Goal: Task Accomplishment & Management: Use online tool/utility

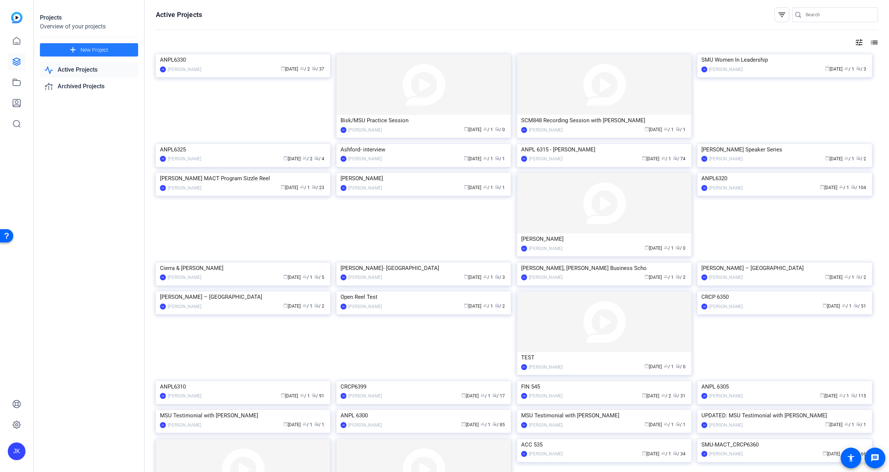
click at [102, 50] on span "New Project" at bounding box center [95, 50] width 28 height 8
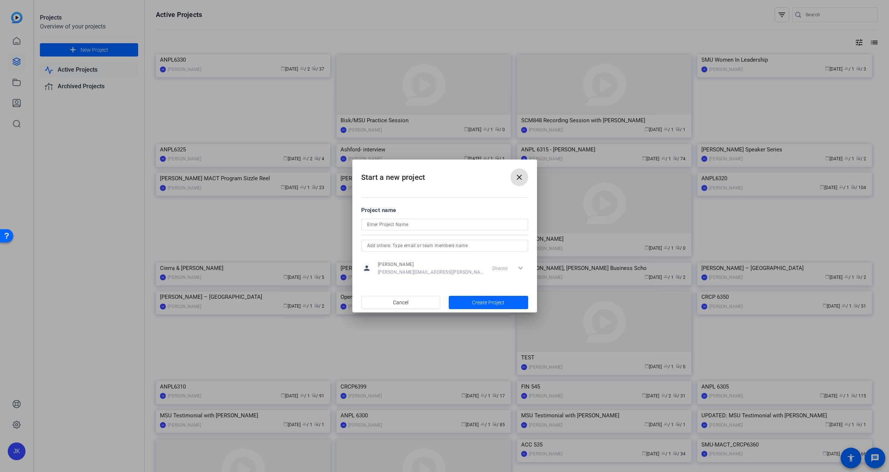
click at [405, 224] on input at bounding box center [444, 224] width 155 height 9
type input "Interview testing"
click at [422, 243] on input "text" at bounding box center [444, 245] width 155 height 9
click at [424, 216] on form "Project name Interview testing person Jay Kelly jay-kelly@bisk.com Director exp…" at bounding box center [444, 241] width 167 height 71
click at [483, 298] on span "button" at bounding box center [488, 303] width 79 height 18
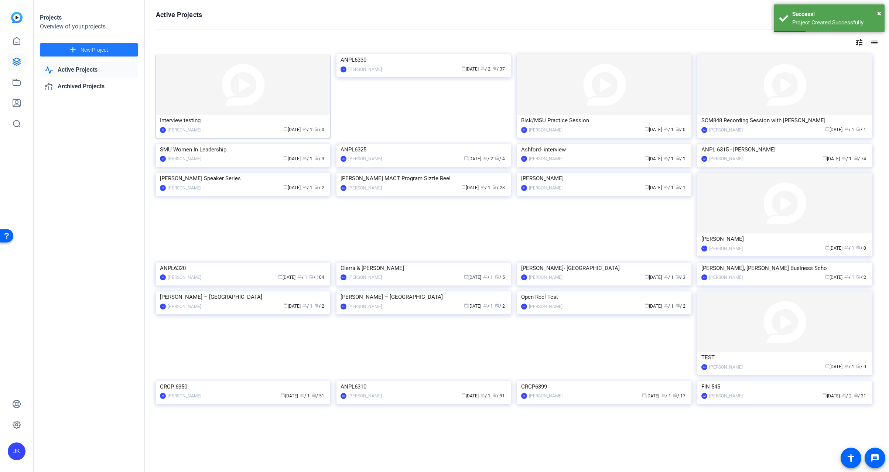
click at [279, 94] on img at bounding box center [243, 84] width 174 height 61
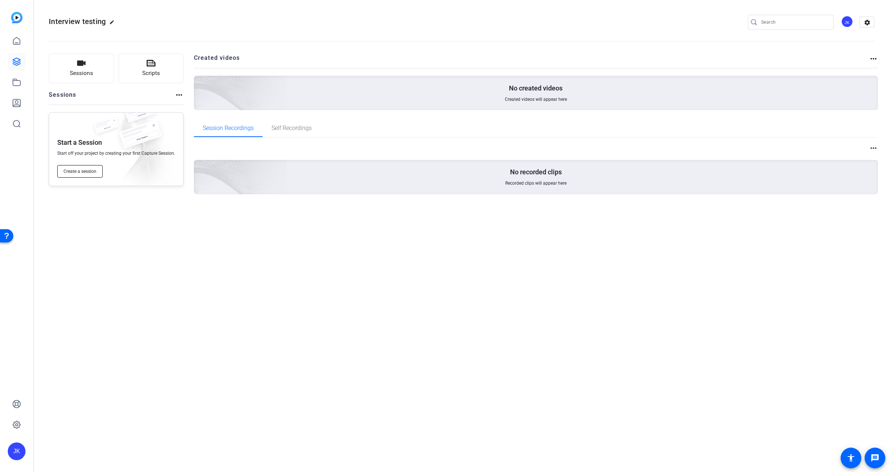
click at [78, 171] on span "Create a session" at bounding box center [80, 171] width 33 height 6
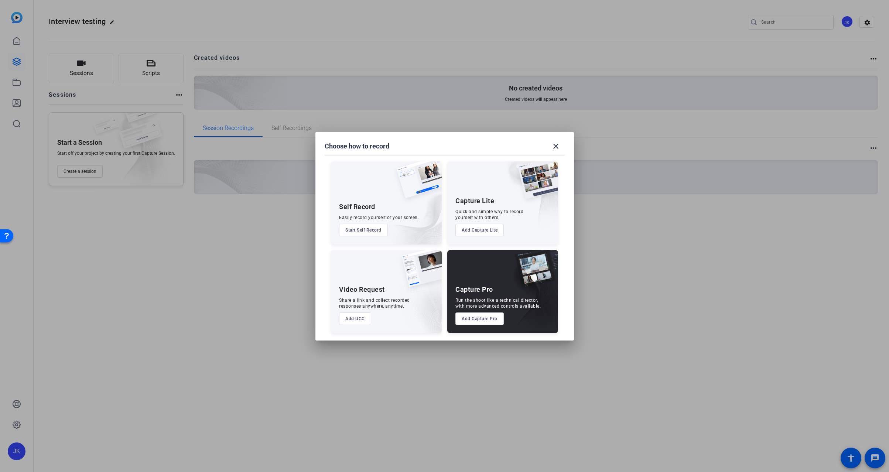
click at [472, 316] on button "Add Capture Pro" at bounding box center [479, 318] width 48 height 13
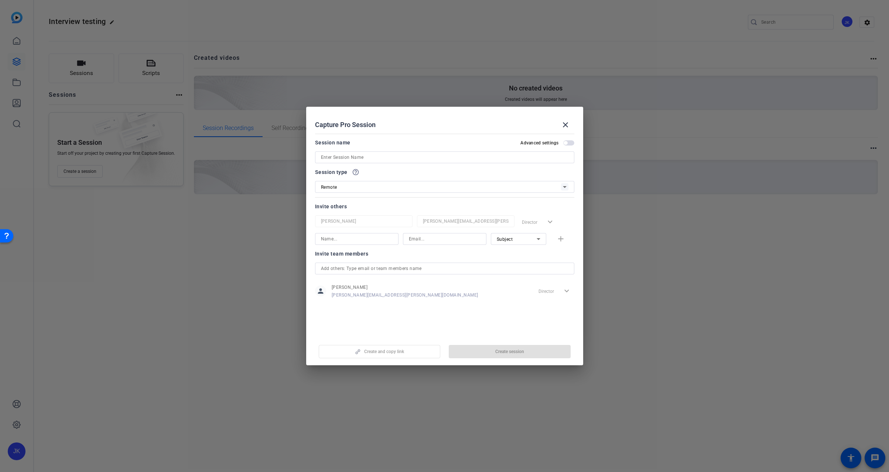
click at [360, 157] on input at bounding box center [444, 157] width 247 height 9
type input "Interview test with 2 subjects"
click at [568, 141] on span "button" at bounding box center [568, 142] width 11 height 5
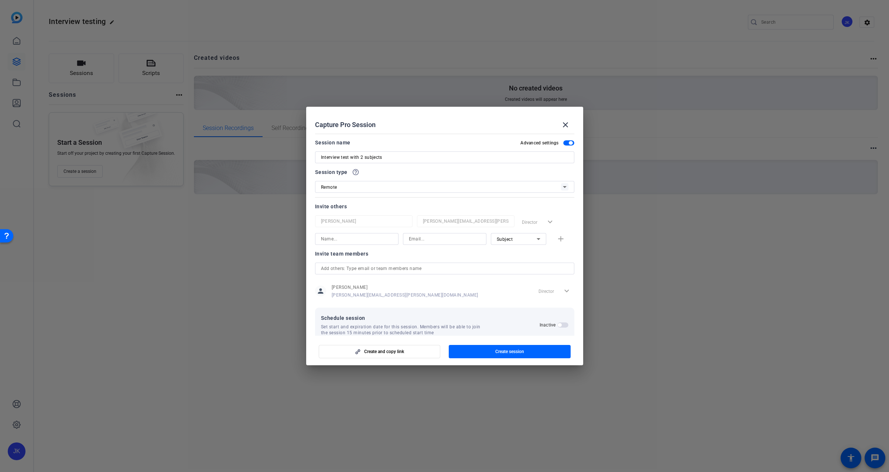
click at [339, 242] on input at bounding box center [357, 239] width 72 height 9
type input "t"
type input "kellydog1936@gmail.com"
click at [426, 239] on input at bounding box center [445, 239] width 72 height 9
paste input "kellydog1936@gmail.com"
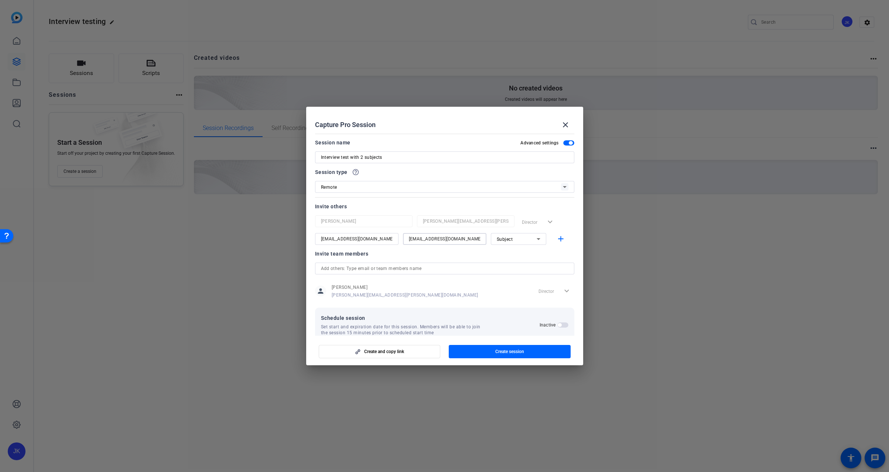
type input "kellydog1936@gmail.com"
drag, startPoint x: 375, startPoint y: 238, endPoint x: 312, endPoint y: 237, distance: 63.2
click at [312, 237] on mat-dialog-content "Session name Advanced settings Interview test with 2 subjects Session type help…" at bounding box center [444, 233] width 277 height 205
type input "Jay2"
click at [383, 269] on input "text" at bounding box center [444, 268] width 247 height 9
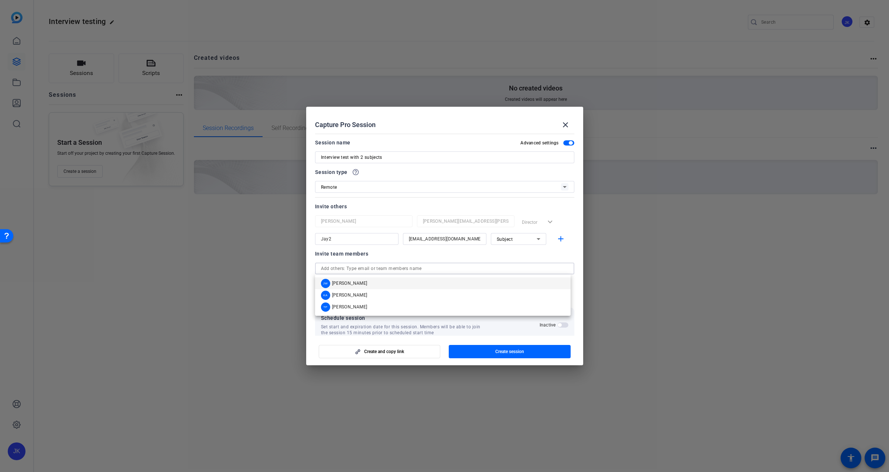
click at [383, 204] on div "Invite others" at bounding box center [444, 206] width 259 height 9
click at [355, 267] on input "text" at bounding box center [444, 268] width 247 height 9
click at [340, 302] on mat-option "TP Tommy Perez" at bounding box center [443, 307] width 256 height 12
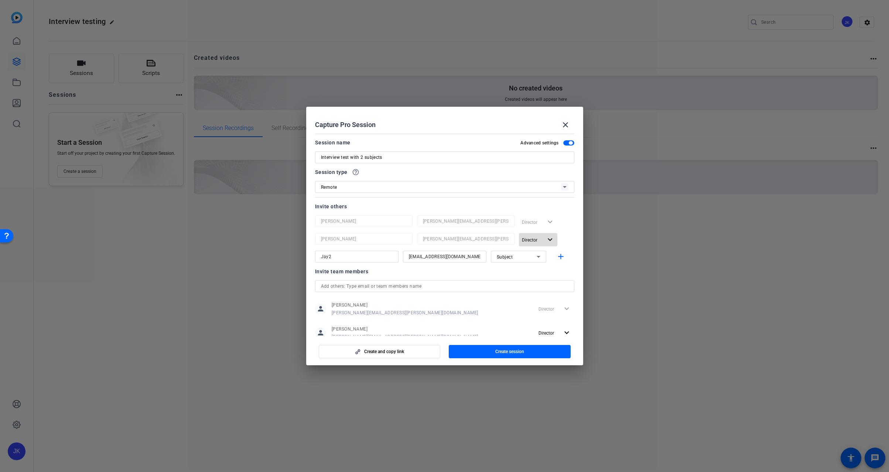
click at [526, 238] on span "Director" at bounding box center [530, 240] width 16 height 5
click at [541, 270] on span "Remove User" at bounding box center [534, 268] width 27 height 5
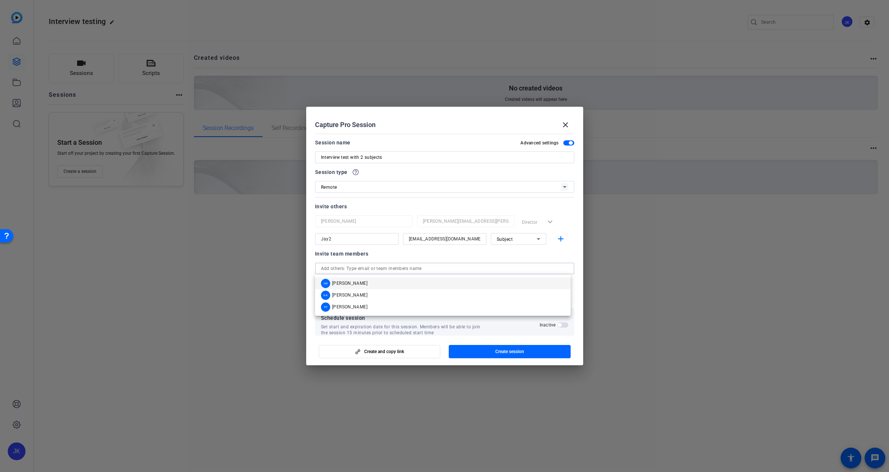
click at [369, 264] on input "text" at bounding box center [444, 268] width 247 height 9
type input "t"
click at [353, 305] on span "Tommy Perez" at bounding box center [349, 307] width 35 height 6
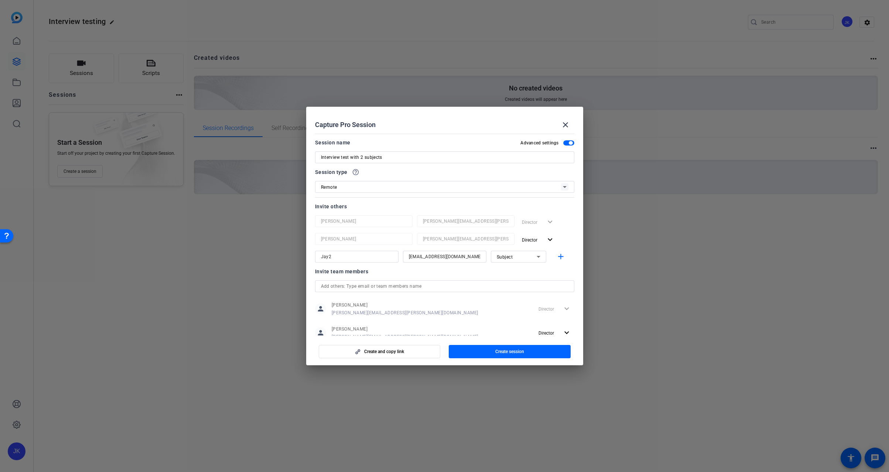
click at [420, 240] on mat-form-field "thomas-perez@bisk.com" at bounding box center [466, 239] width 98 height 12
click at [546, 241] on mat-icon "expand_more" at bounding box center [550, 239] width 9 height 9
click at [536, 266] on span "Remove User" at bounding box center [534, 268] width 27 height 5
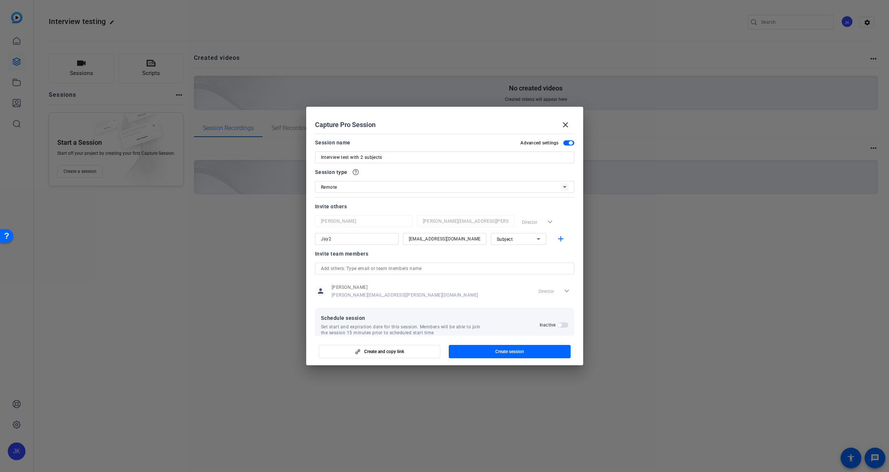
click at [386, 266] on input "text" at bounding box center [444, 268] width 247 height 9
paste input "thomas-perez@bisk.com"
type input "thomas-perez@bisk.com"
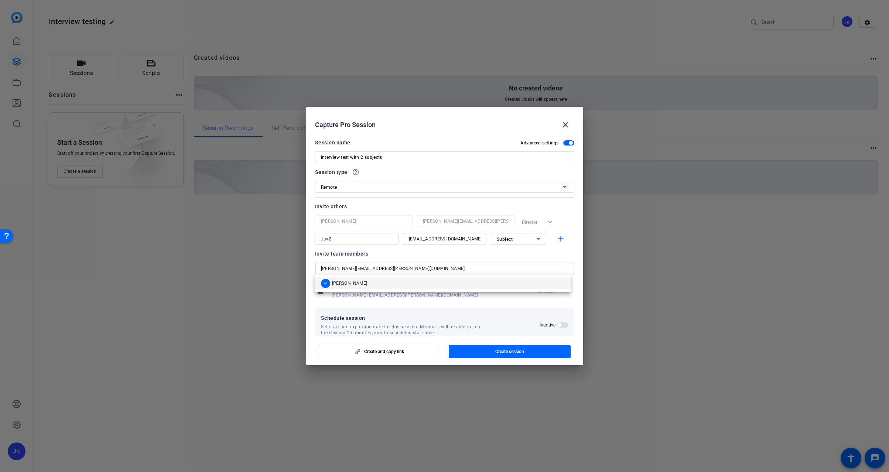
click at [413, 269] on input "thomas-perez@bisk.com" at bounding box center [444, 268] width 247 height 9
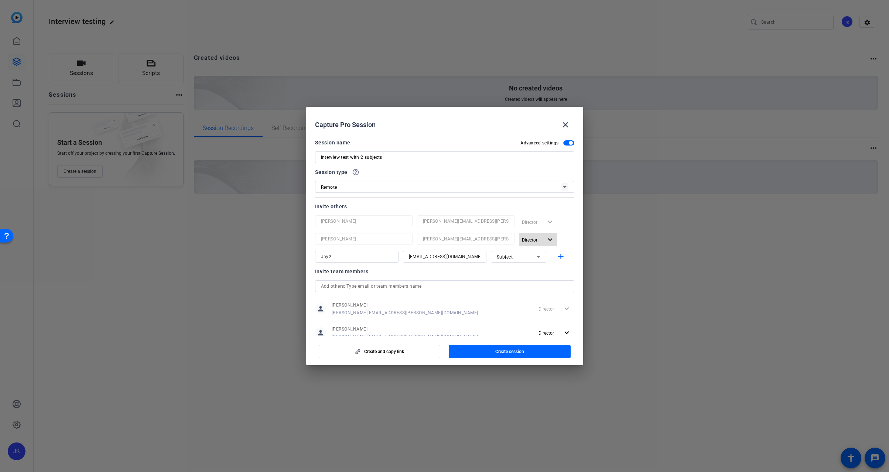
click at [525, 234] on span "button" at bounding box center [538, 240] width 39 height 18
click at [537, 256] on span "Director" at bounding box center [542, 254] width 17 height 5
click at [534, 242] on span "Director" at bounding box center [532, 239] width 21 height 9
click at [530, 270] on span "Remove User" at bounding box center [534, 268] width 27 height 5
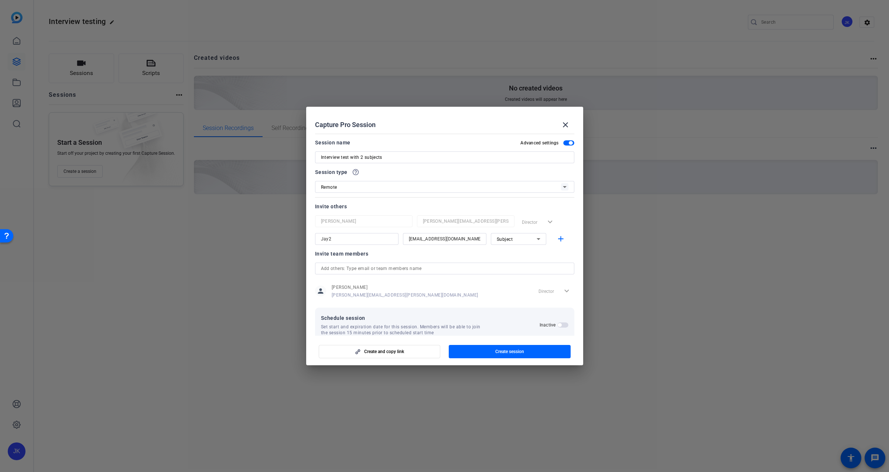
click at [168, 353] on div at bounding box center [444, 236] width 889 height 472
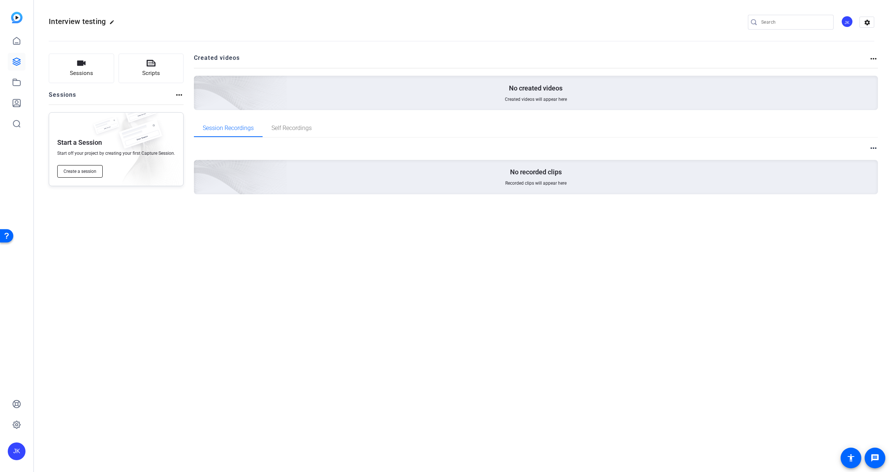
click at [94, 170] on span "Create a session" at bounding box center [80, 171] width 33 height 6
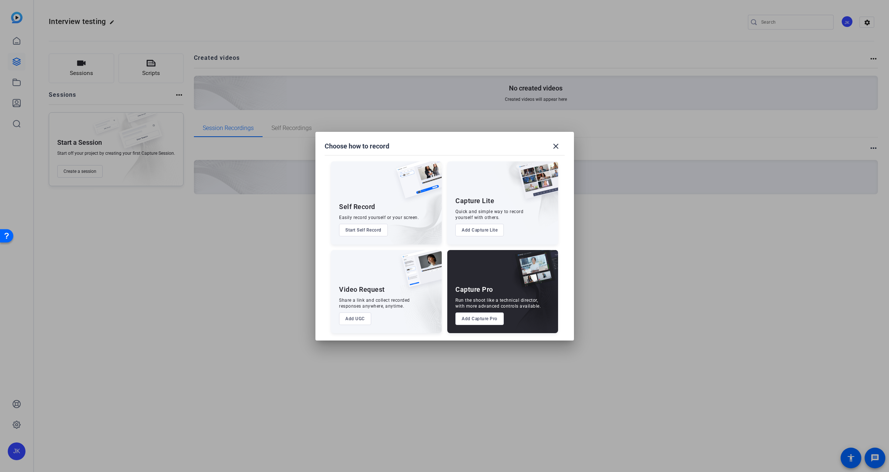
click at [488, 321] on button "Add Capture Pro" at bounding box center [479, 318] width 48 height 13
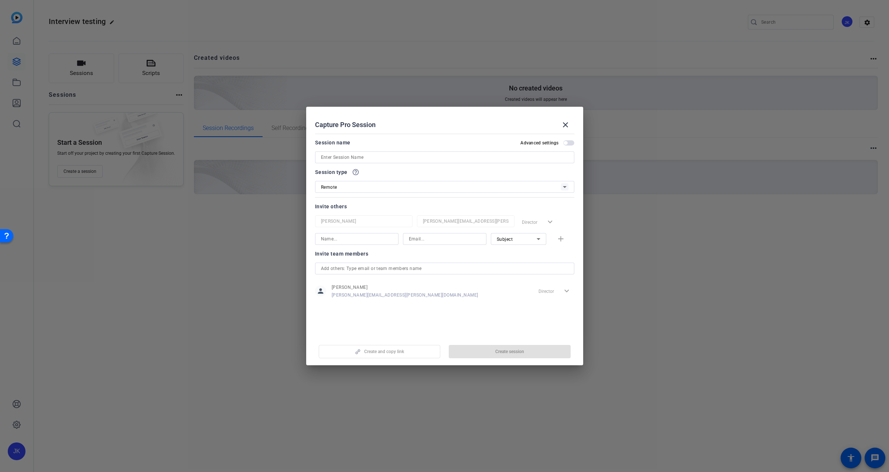
click at [351, 236] on input at bounding box center [357, 239] width 72 height 9
type input "k"
type input "Jay2"
type input "kellydog1936@gmail.com"
click at [559, 239] on mat-icon "add" at bounding box center [560, 239] width 9 height 9
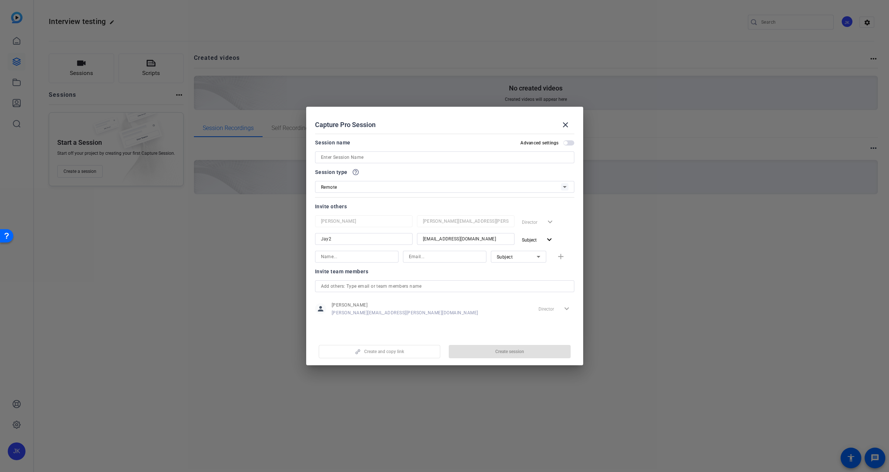
click at [349, 260] on input at bounding box center [357, 256] width 72 height 9
type input "Tommy"
paste input "thomas-perez@bisk.com"
type input "thomas-perez@bisk.com"
click at [561, 257] on mat-icon "add" at bounding box center [560, 256] width 9 height 9
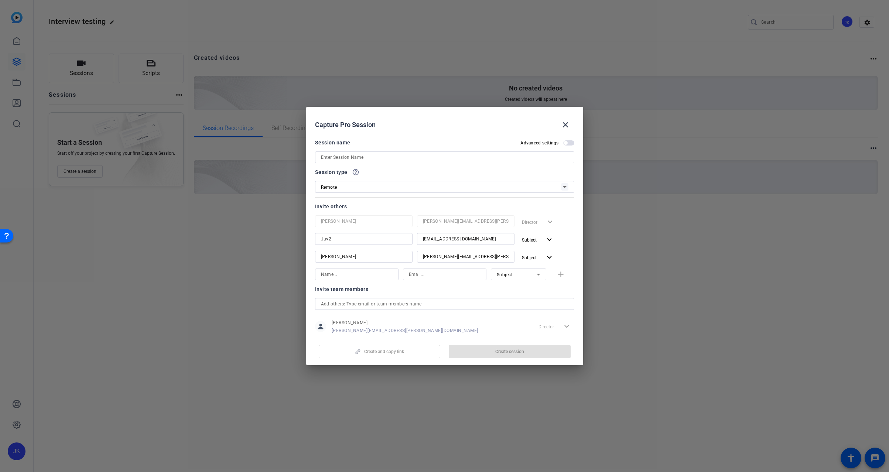
click at [145, 288] on div at bounding box center [444, 236] width 889 height 472
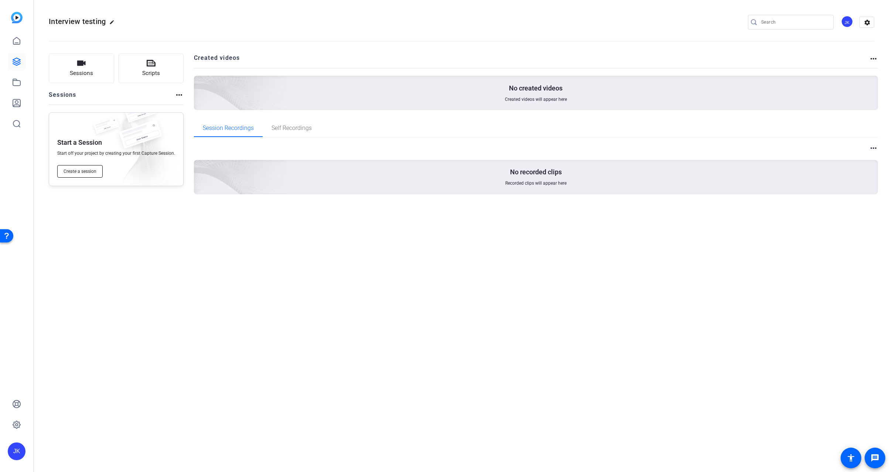
click at [78, 170] on span "Create a session" at bounding box center [80, 171] width 33 height 6
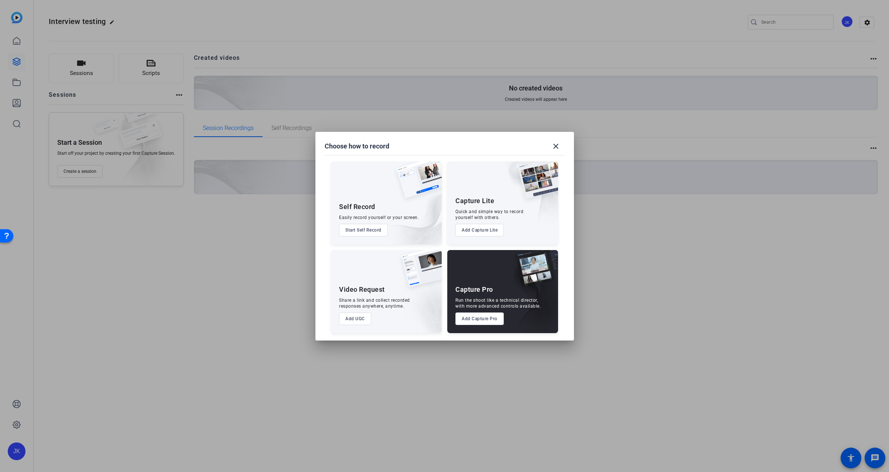
click at [471, 320] on button "Add Capture Pro" at bounding box center [479, 318] width 48 height 13
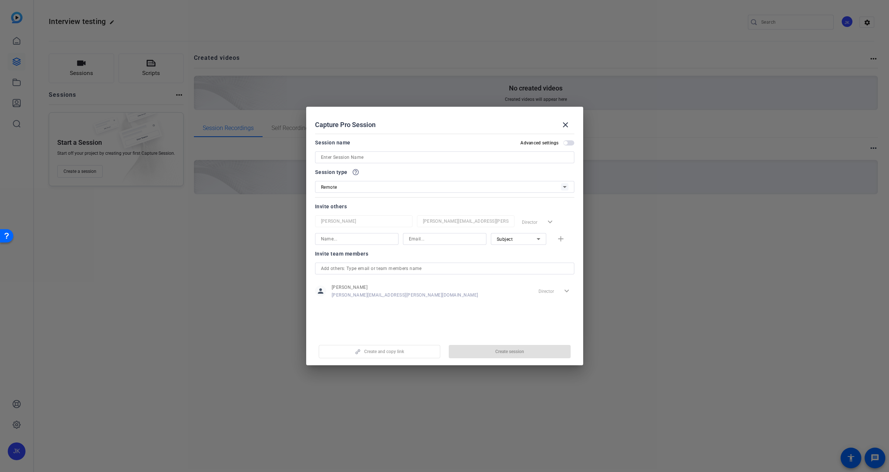
click at [376, 241] on input at bounding box center [357, 239] width 72 height 9
type input "Jay2"
type input "kellydog1936@gmail.com"
click at [560, 236] on mat-icon "add" at bounding box center [560, 239] width 9 height 9
click at [452, 252] on div at bounding box center [445, 257] width 72 height 12
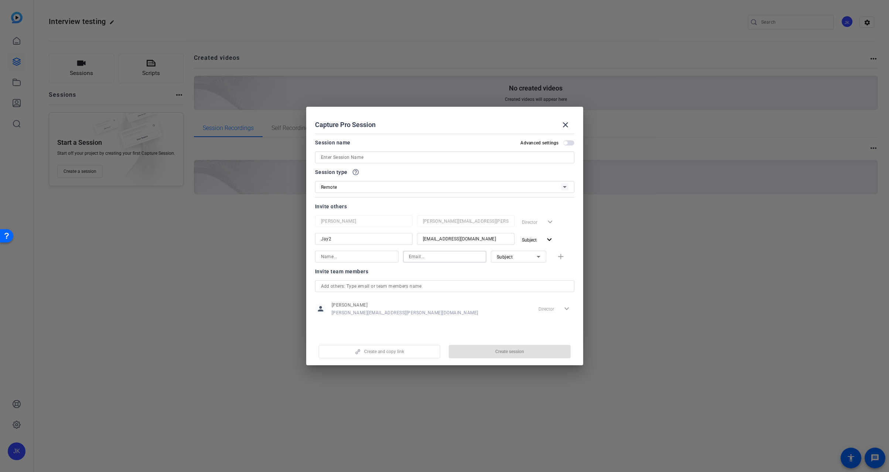
paste input "thomas-perez@bisk.com"
type input "thomas-perez@bisk.com"
click at [341, 255] on input at bounding box center [357, 256] width 72 height 9
type input "Tommy"
click at [562, 256] on mat-icon "add" at bounding box center [560, 256] width 9 height 9
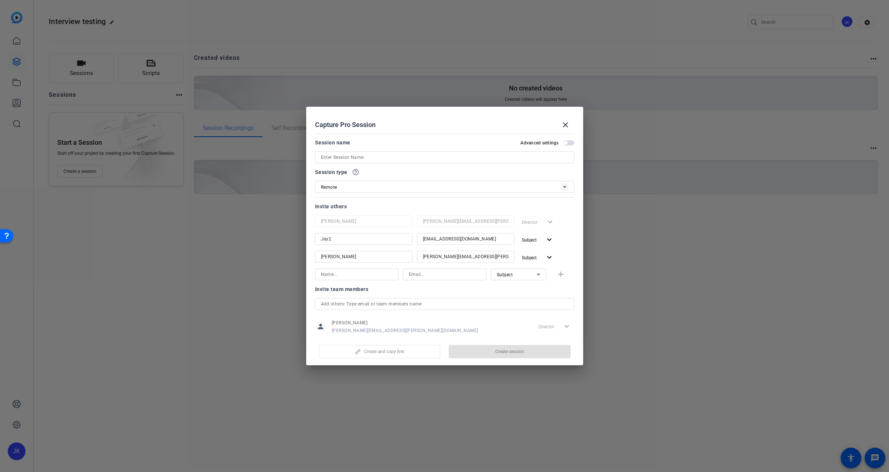
scroll to position [16, 0]
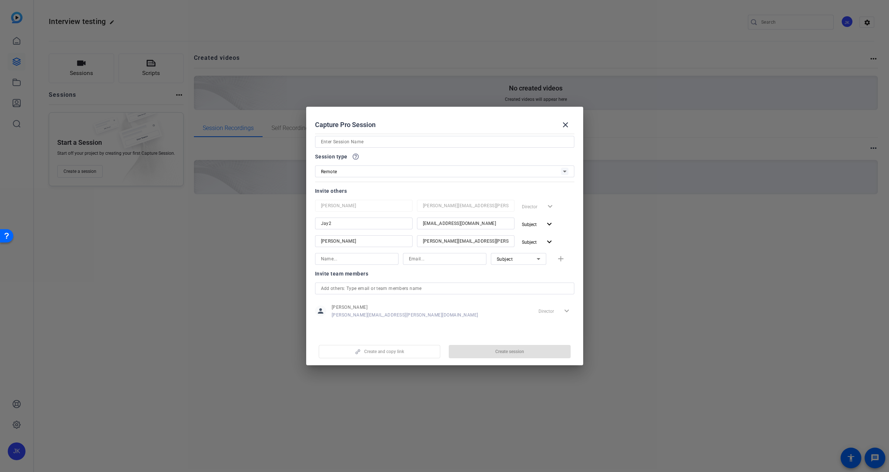
click at [460, 331] on mat-dialog-content "Session name Advanced settings Session type help_outline Remote Invite others J…" at bounding box center [444, 233] width 277 height 205
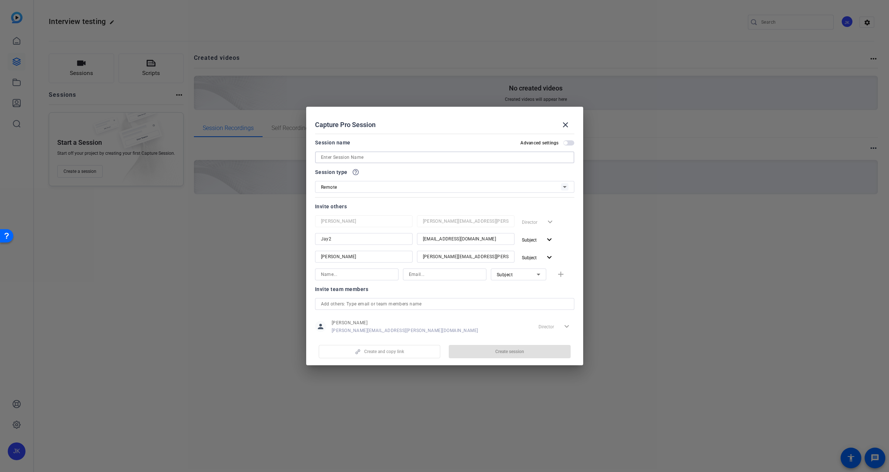
click at [475, 161] on input at bounding box center [444, 157] width 247 height 9
type input "Interview 2 subject test"
click at [510, 349] on span "Create session" at bounding box center [509, 352] width 29 height 6
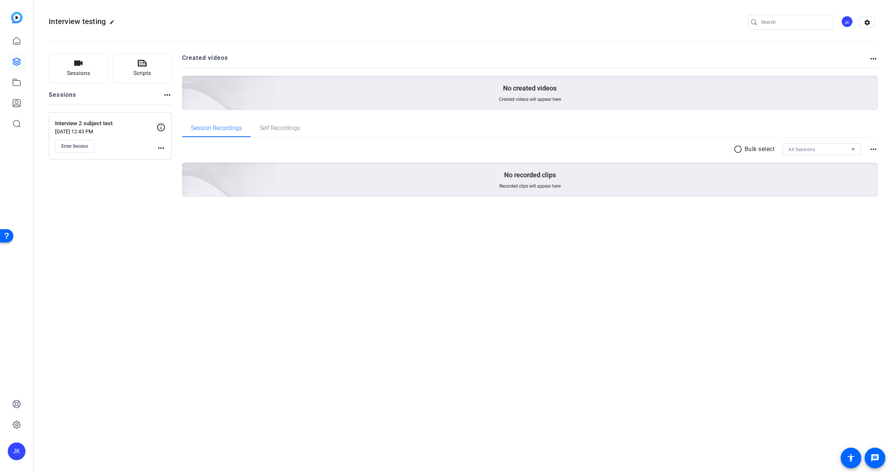
click at [115, 240] on div "Interview testing edit JK settings Sessions Scripts Sessions more_horiz Intervi…" at bounding box center [461, 236] width 855 height 472
click at [86, 151] on button "Enter Session" at bounding box center [75, 146] width 40 height 13
click at [72, 142] on button "Enter Session" at bounding box center [75, 146] width 40 height 13
click at [78, 71] on span "Sessions" at bounding box center [78, 73] width 23 height 8
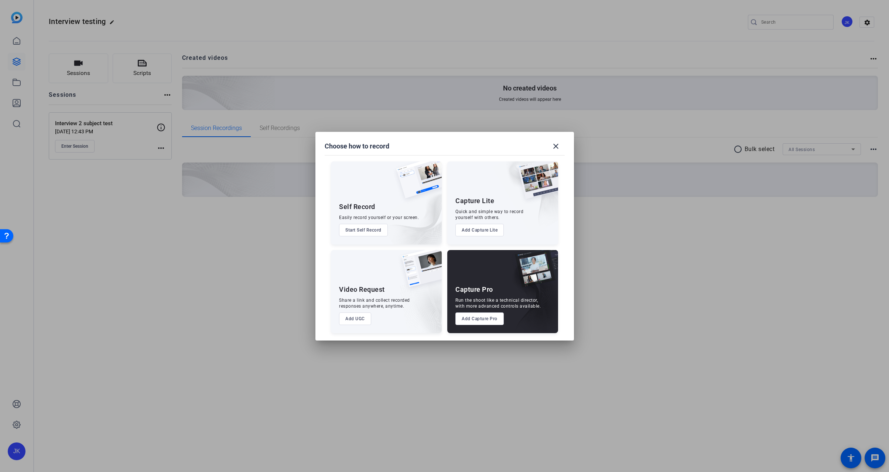
click at [474, 321] on button "Add Capture Pro" at bounding box center [479, 318] width 48 height 13
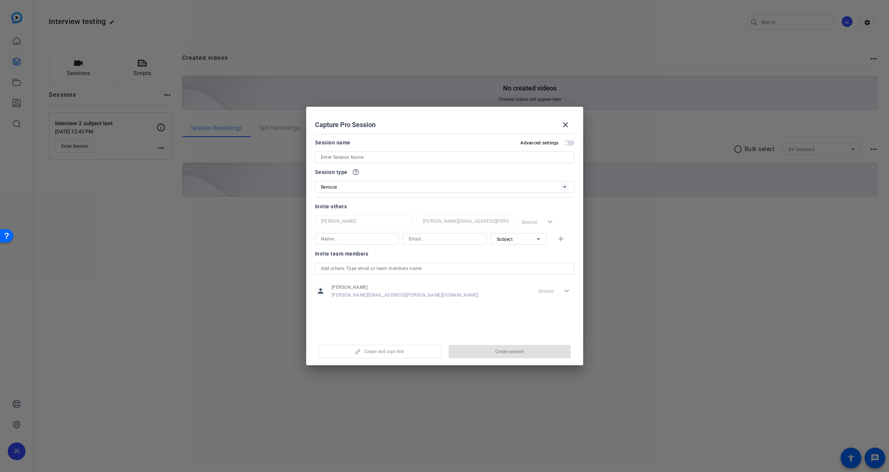
click at [344, 270] on input "text" at bounding box center [444, 268] width 247 height 9
click at [395, 139] on div "Session name Advanced settings" at bounding box center [444, 142] width 259 height 9
click at [361, 270] on input "text" at bounding box center [444, 268] width 247 height 9
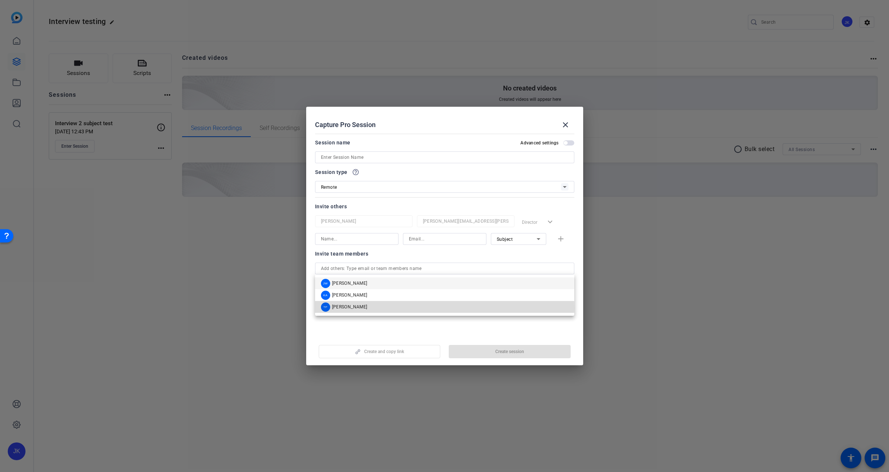
click at [344, 308] on span "Tommy Perez" at bounding box center [349, 307] width 35 height 6
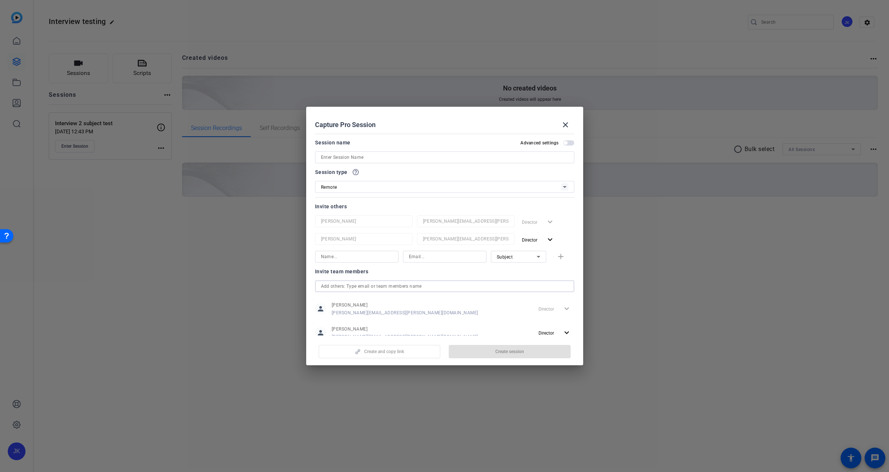
scroll to position [22, 0]
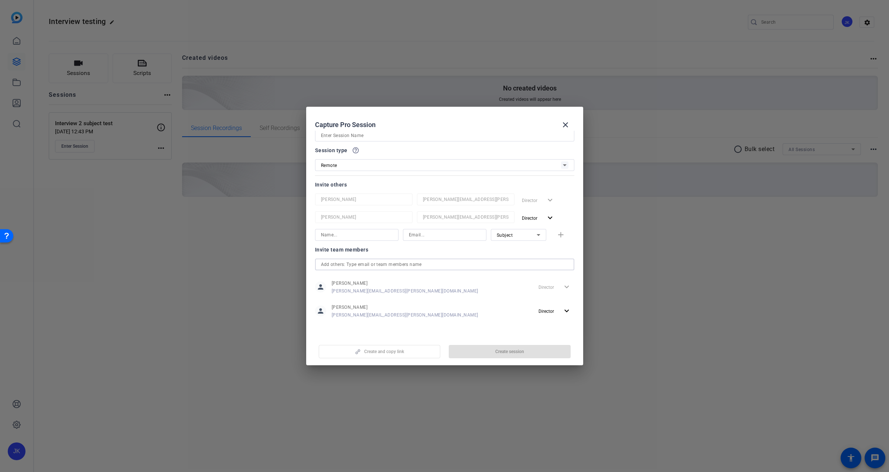
click at [325, 236] on input at bounding box center [357, 234] width 72 height 9
type input "Rachel"
click at [334, 269] on div at bounding box center [444, 265] width 247 height 12
drag, startPoint x: 352, startPoint y: 327, endPoint x: 356, endPoint y: 325, distance: 4.7
click at [352, 327] on div "Invite team members person Jay Kelly jay-kelly@bisk.com Director expand_more pe…" at bounding box center [444, 286] width 259 height 82
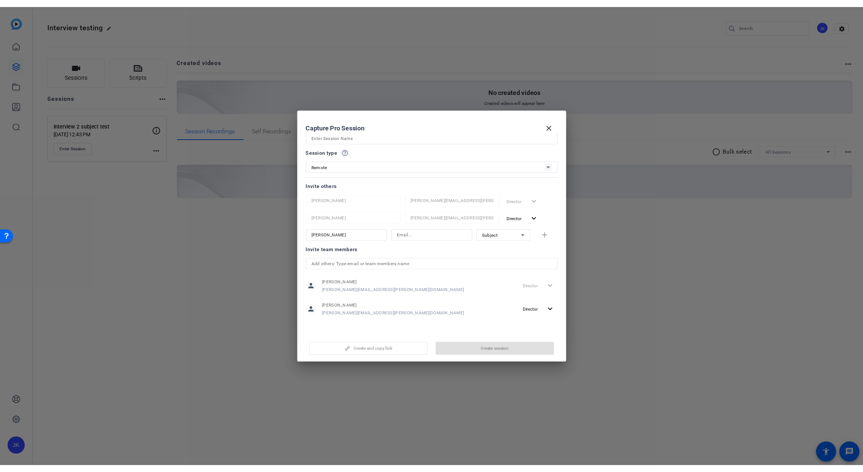
scroll to position [0, 0]
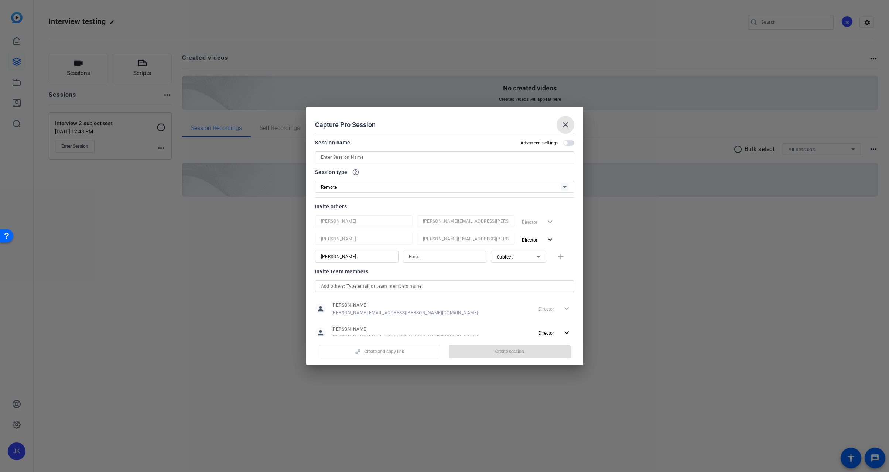
click at [566, 127] on mat-icon "close" at bounding box center [565, 124] width 9 height 9
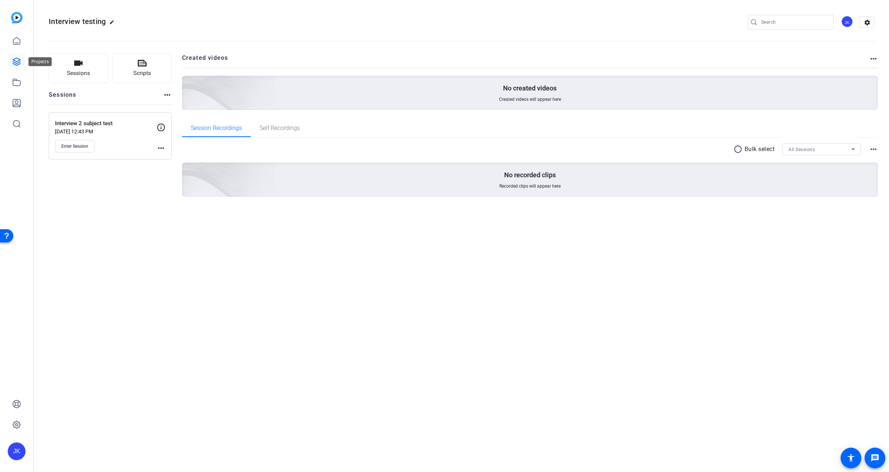
click at [16, 64] on icon at bounding box center [16, 61] width 9 height 9
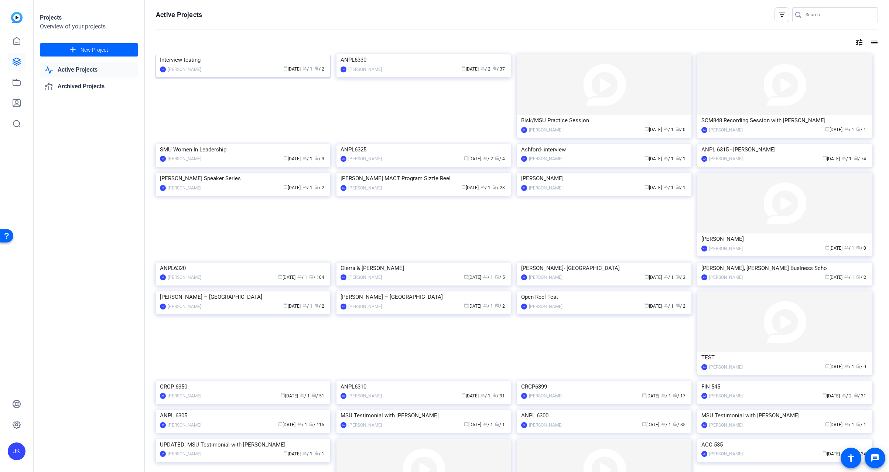
click at [308, 54] on img at bounding box center [243, 54] width 174 height 0
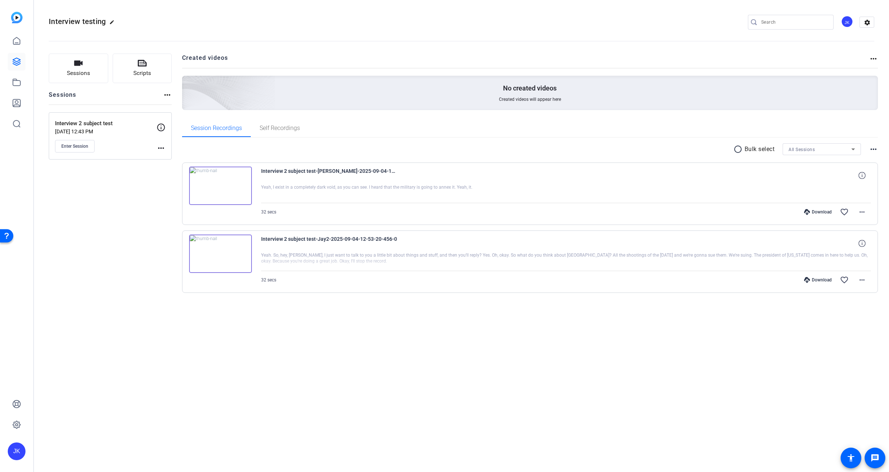
click at [871, 59] on mat-icon "more_horiz" at bounding box center [873, 58] width 9 height 9
click at [847, 55] on div at bounding box center [444, 236] width 889 height 472
click at [865, 17] on button "settings" at bounding box center [867, 22] width 15 height 11
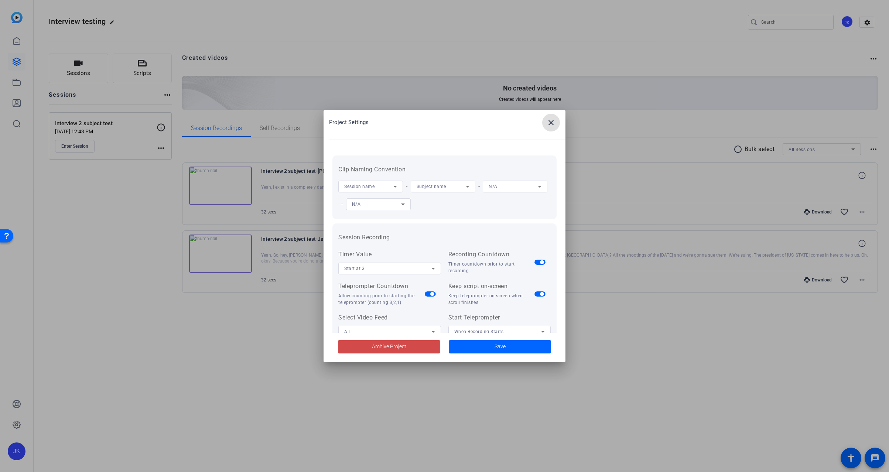
click at [403, 348] on span "Archive Project" at bounding box center [389, 347] width 34 height 8
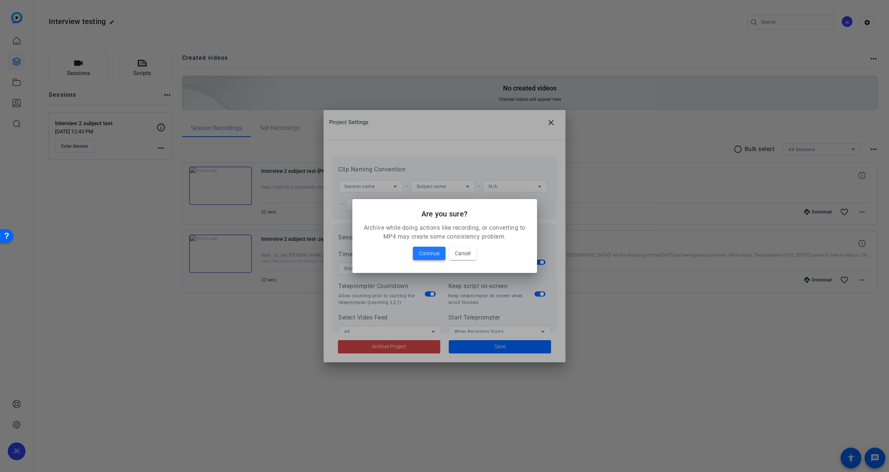
click at [427, 252] on span "Continue" at bounding box center [429, 253] width 21 height 9
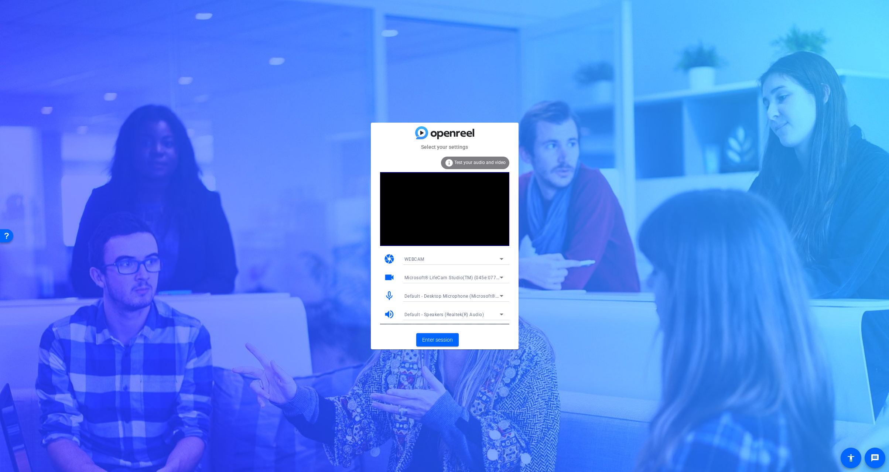
click at [476, 295] on span "Default - Desktop Microphone (Microsoft® LifeCam Studio(TM))" at bounding box center [472, 296] width 137 height 6
click at [474, 332] on span "Desktop Microphone (Microsoft® LifeCam Studio(TM))" at bounding box center [453, 334] width 99 height 9
click at [434, 339] on span "Enter session" at bounding box center [437, 340] width 31 height 8
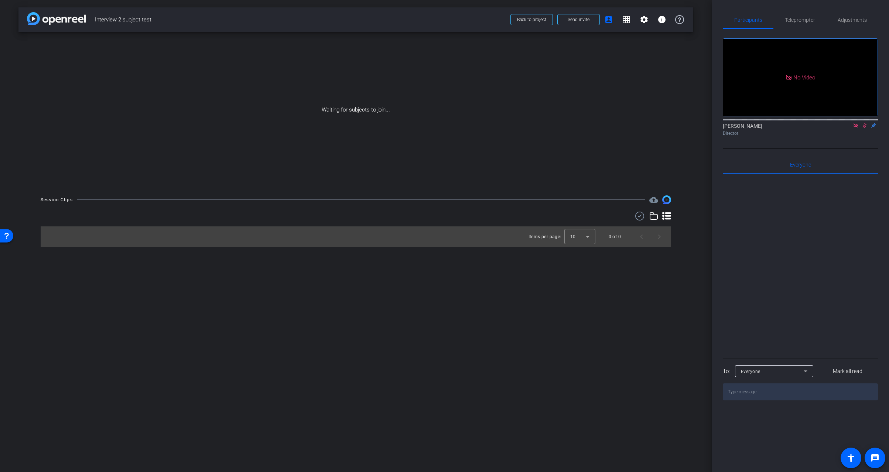
click at [866, 128] on icon at bounding box center [865, 125] width 6 height 5
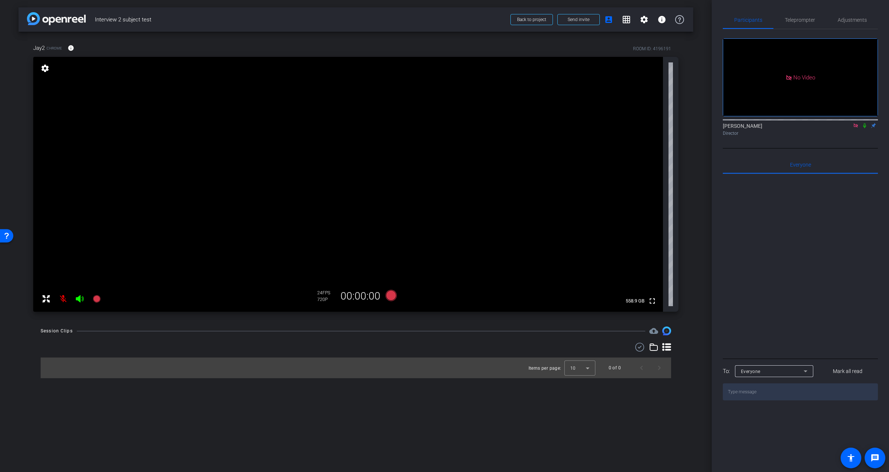
click at [854, 128] on icon at bounding box center [856, 125] width 6 height 5
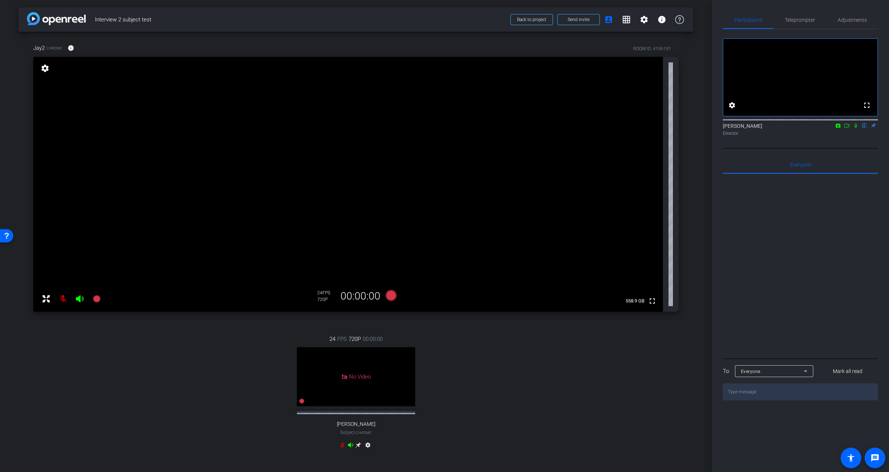
click at [559, 406] on div "24 FPS 720P 00:00:00 No Video Tommy Subject - Chrome settings" at bounding box center [355, 393] width 645 height 140
click at [847, 128] on icon at bounding box center [847, 125] width 6 height 5
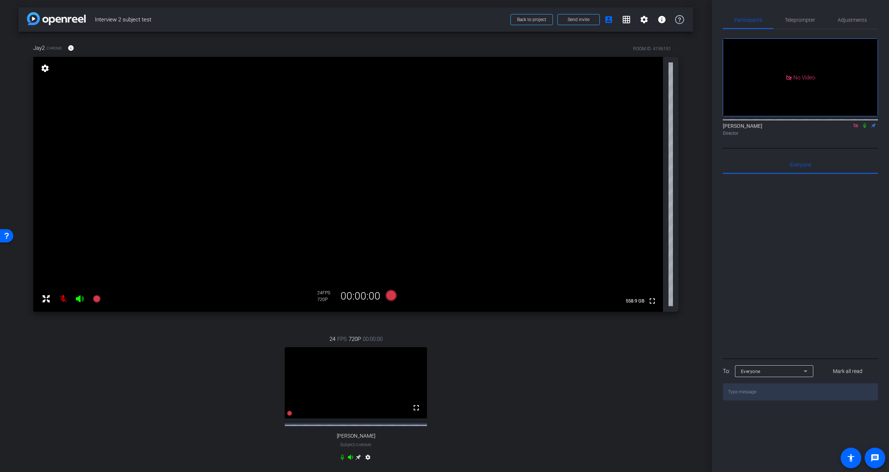
click at [222, 392] on div "24 FPS 720P 00:00:00 fullscreen Tommy Subject - Chrome settings" at bounding box center [355, 399] width 645 height 153
click at [188, 391] on div "24 FPS 720P 00:00:00 fullscreen Tommy Subject - Chrome settings" at bounding box center [355, 399] width 645 height 153
click at [623, 21] on mat-icon "grid_on" at bounding box center [626, 19] width 9 height 9
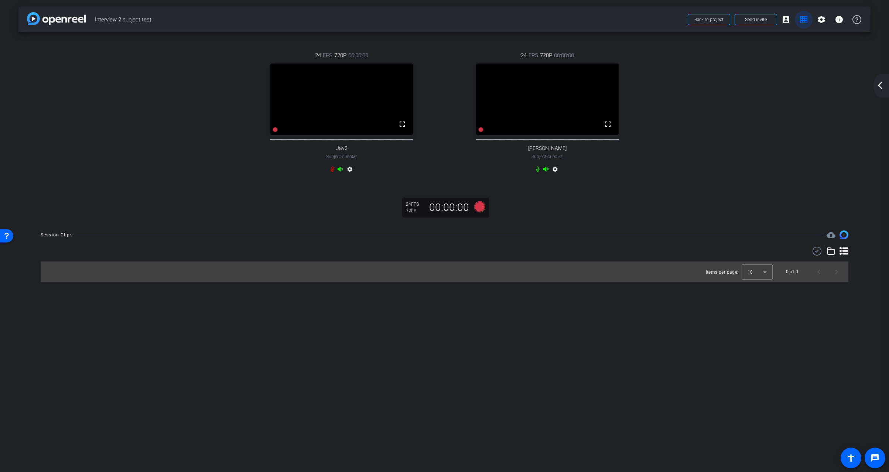
click at [803, 17] on mat-icon "grid_on" at bounding box center [803, 19] width 9 height 9
click at [789, 19] on mat-icon "account_box" at bounding box center [786, 19] width 9 height 9
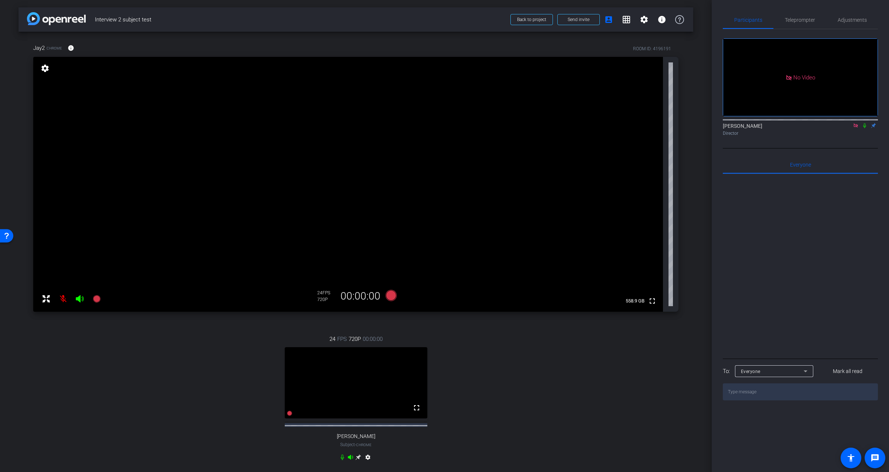
click at [144, 342] on div "24 FPS 720P 00:00:00 fullscreen Tommy Subject - Chrome settings" at bounding box center [355, 399] width 645 height 153
click at [517, 390] on div "24 FPS 720P 00:00:00 fullscreen Tommy Subject - Chrome settings" at bounding box center [355, 399] width 645 height 153
click at [366, 463] on mat-icon "settings" at bounding box center [367, 458] width 9 height 9
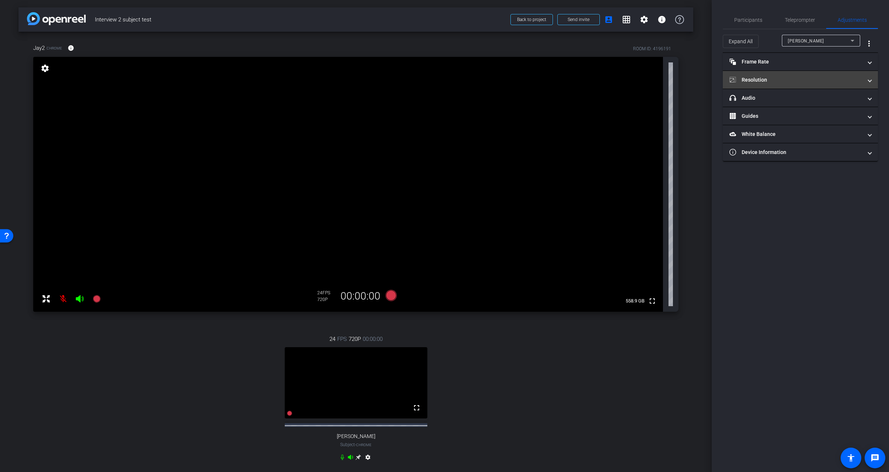
click at [786, 77] on mat-panel-title "Resolution" at bounding box center [795, 80] width 133 height 8
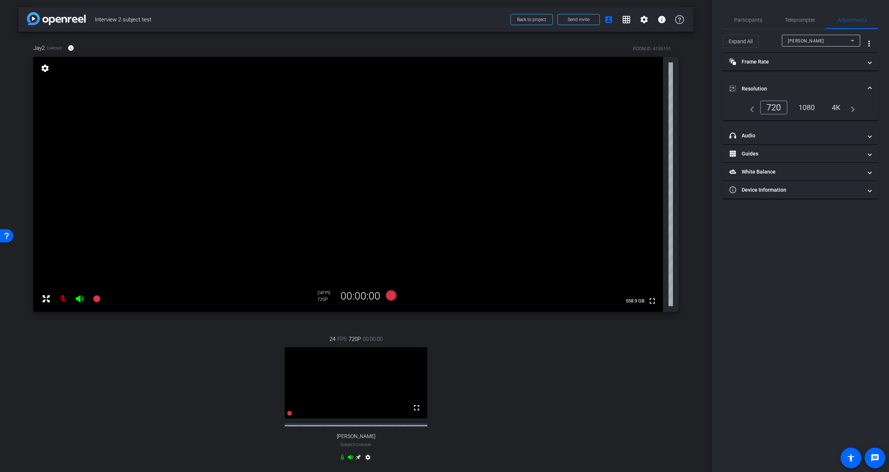
click at [79, 301] on icon at bounding box center [80, 298] width 8 height 7
click at [755, 19] on span "Participants" at bounding box center [748, 19] width 28 height 5
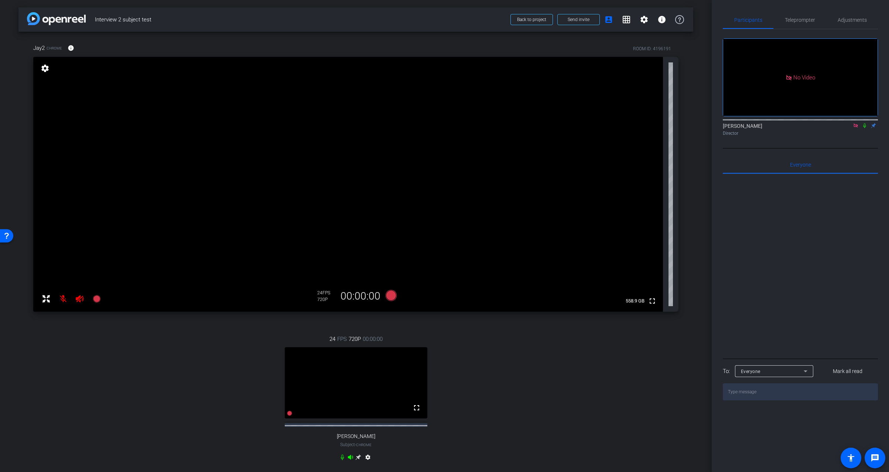
click at [856, 123] on icon at bounding box center [856, 125] width 4 height 4
click at [78, 301] on icon at bounding box center [79, 298] width 9 height 9
click at [848, 127] on icon at bounding box center [846, 126] width 5 height 4
click at [640, 19] on mat-icon "settings" at bounding box center [644, 19] width 9 height 9
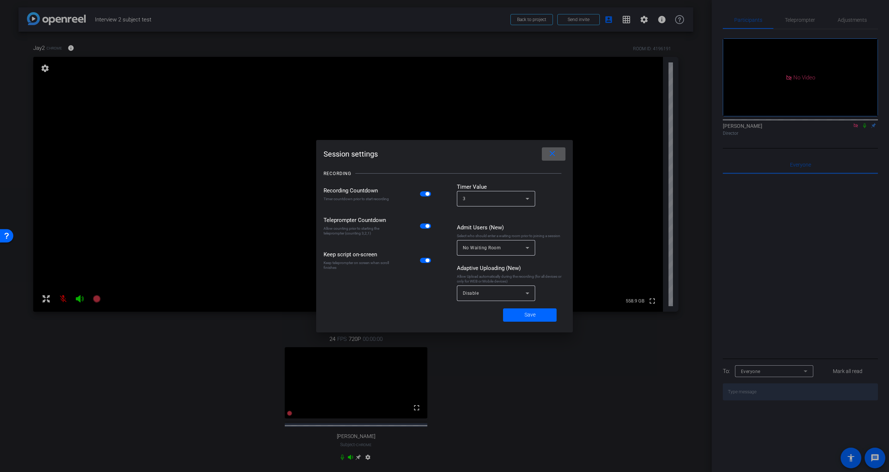
click at [633, 402] on div at bounding box center [444, 236] width 889 height 472
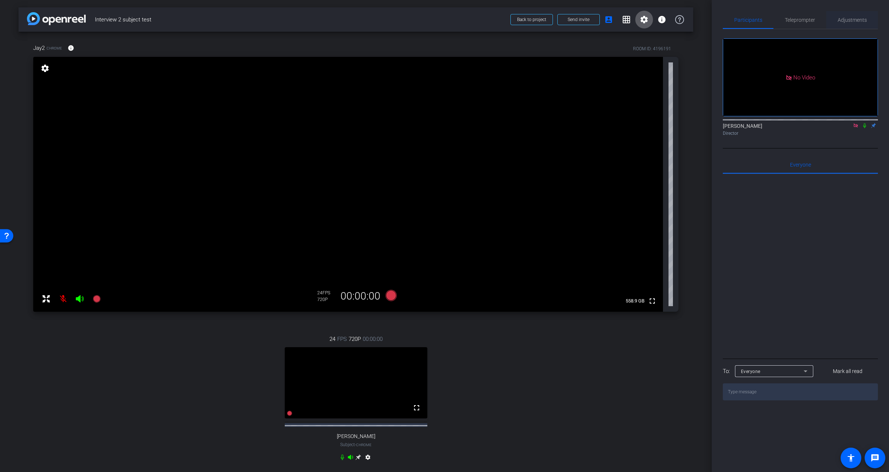
click at [837, 21] on div "Adjustments" at bounding box center [852, 20] width 52 height 18
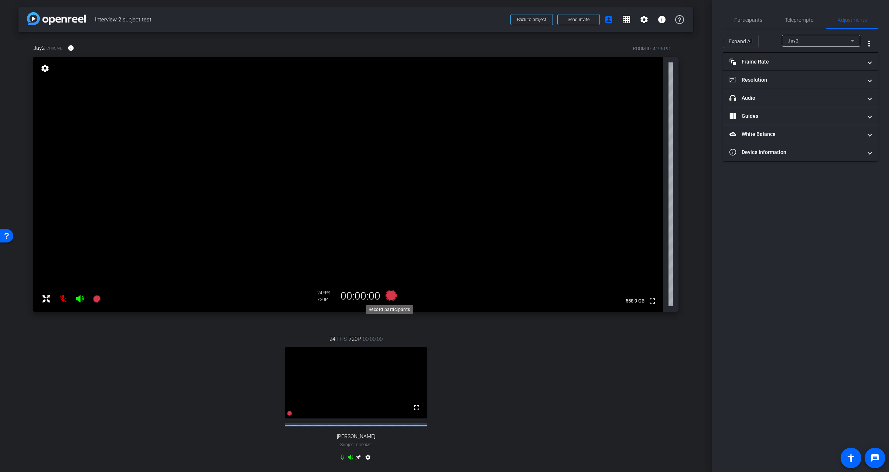
click at [389, 295] on icon at bounding box center [390, 295] width 11 height 11
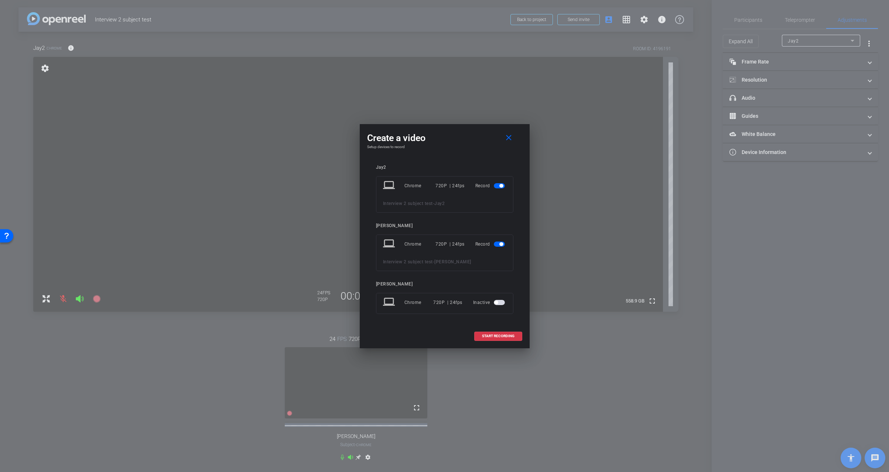
click at [102, 352] on div at bounding box center [444, 236] width 889 height 472
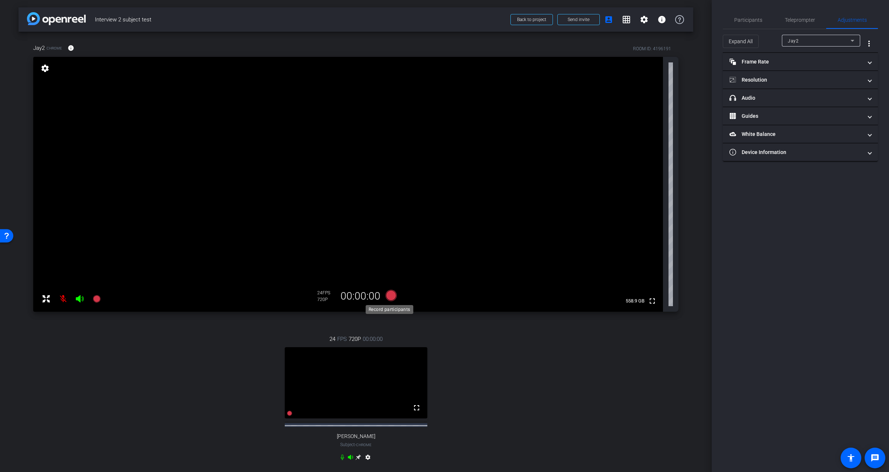
click at [390, 297] on icon at bounding box center [390, 295] width 11 height 11
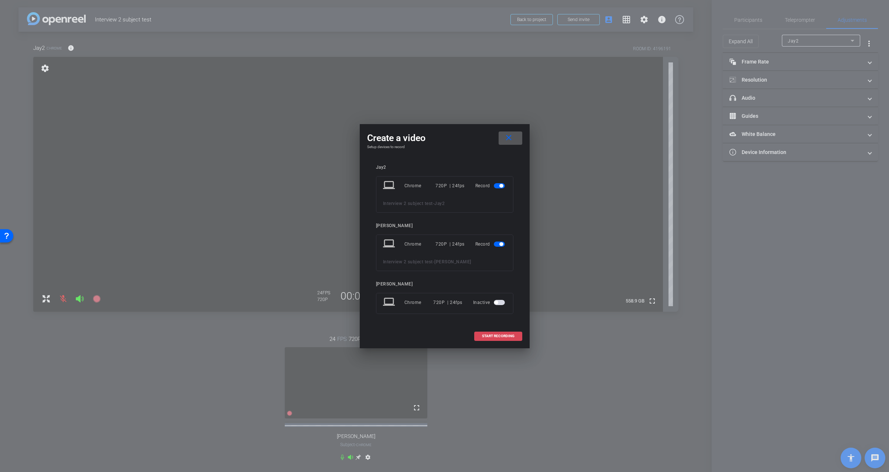
click at [495, 337] on span "START RECORDING" at bounding box center [498, 336] width 33 height 4
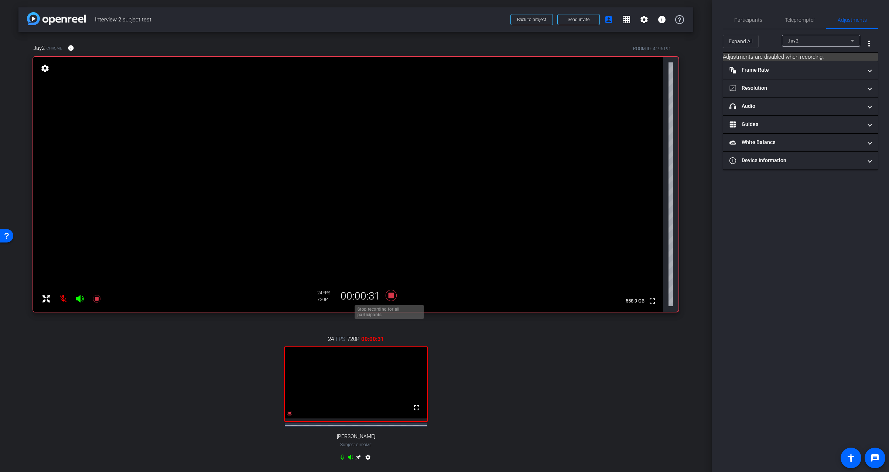
click at [390, 296] on icon at bounding box center [390, 295] width 11 height 11
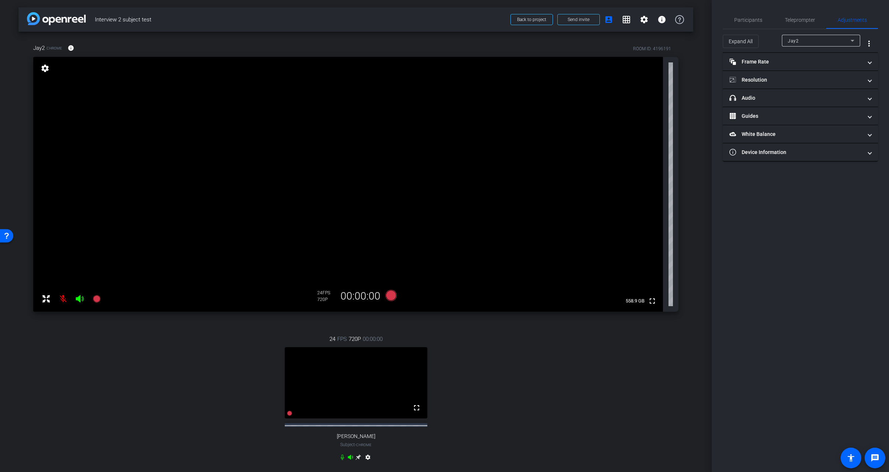
click at [523, 362] on div "24 FPS 720P 00:00:00 fullscreen Tommy Subject - Chrome settings" at bounding box center [355, 399] width 645 height 153
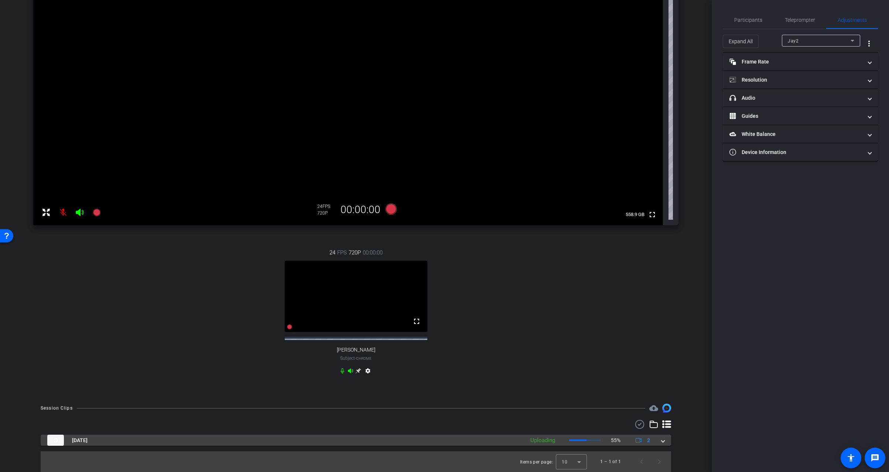
click at [657, 440] on div "Sep 4, 2025 Uploading 55% 2" at bounding box center [354, 440] width 614 height 11
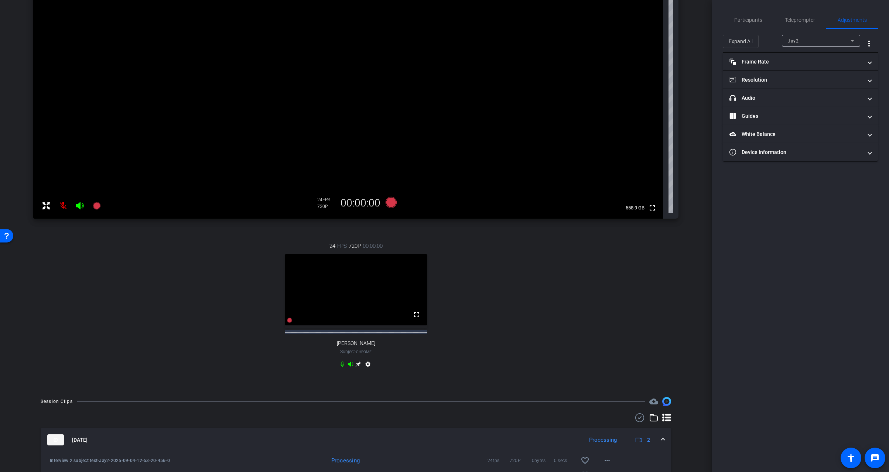
scroll to position [146, 0]
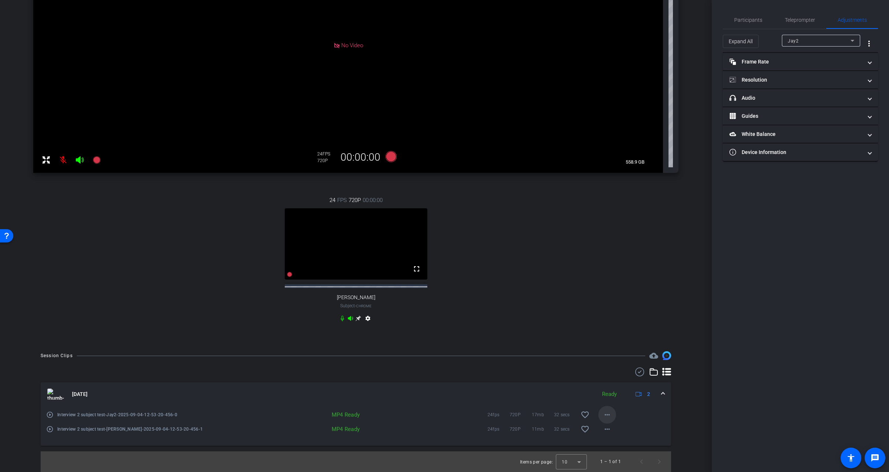
click at [605, 417] on mat-icon "more_horiz" at bounding box center [607, 414] width 9 height 9
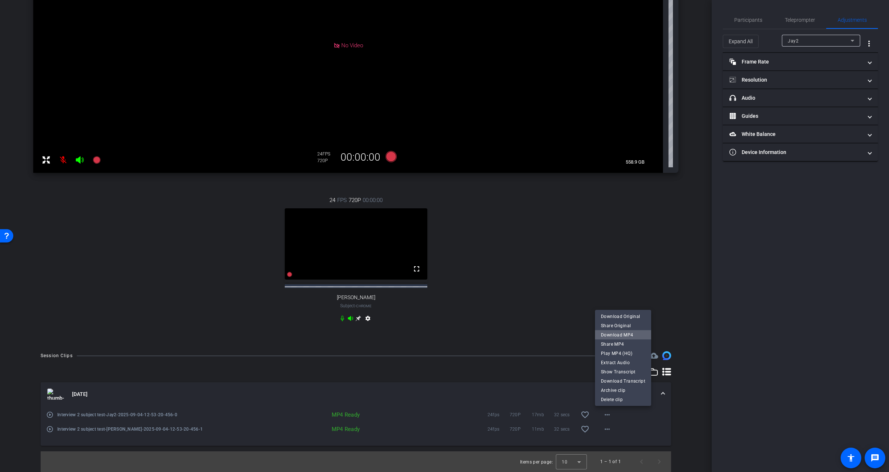
click at [625, 335] on span "Download MP4" at bounding box center [623, 334] width 44 height 9
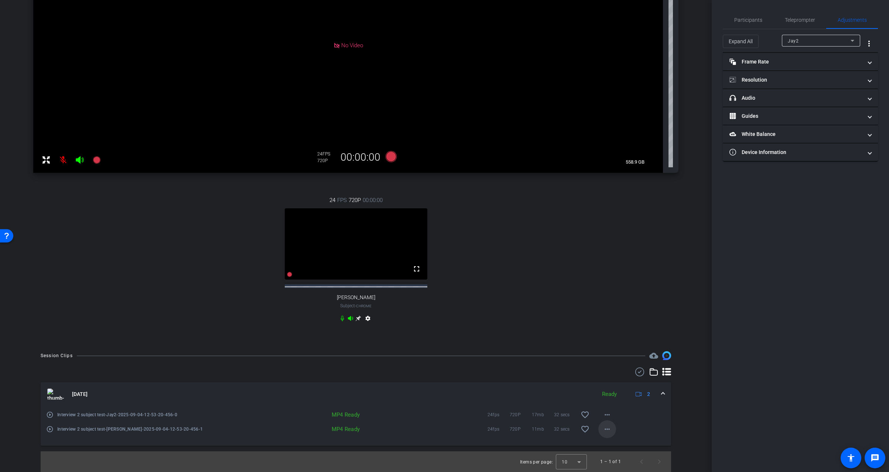
click at [605, 430] on mat-icon "more_horiz" at bounding box center [607, 429] width 9 height 9
click at [622, 352] on span "Download MP4" at bounding box center [623, 349] width 44 height 9
click at [102, 261] on div "24 FPS 720P 00:00:00 fullscreen Tommy Subject - Chrome settings" at bounding box center [355, 260] width 645 height 153
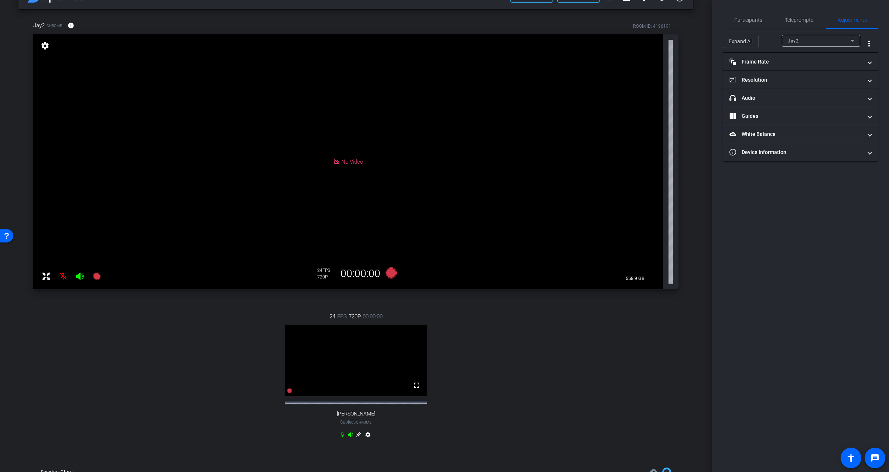
scroll to position [0, 0]
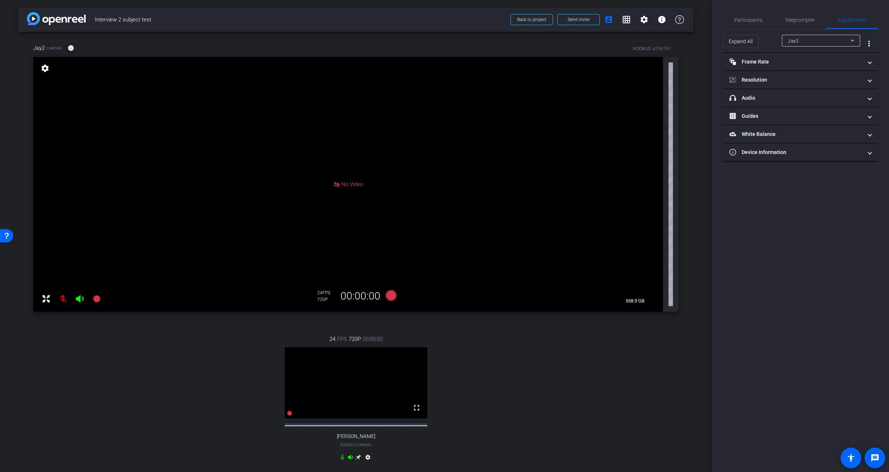
drag, startPoint x: 122, startPoint y: 361, endPoint x: 126, endPoint y: 358, distance: 5.0
click at [122, 361] on div "24 FPS 720P 00:00:00 fullscreen Tommy Subject - Chrome settings" at bounding box center [355, 399] width 645 height 153
